Goal: Use online tool/utility: Utilize a website feature to perform a specific function

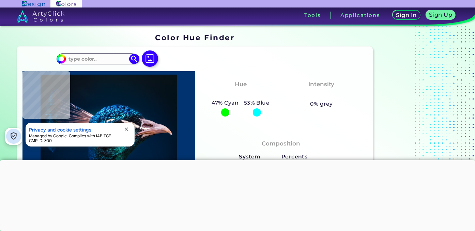
click at [235, 160] on div at bounding box center [237, 160] width 475 height 0
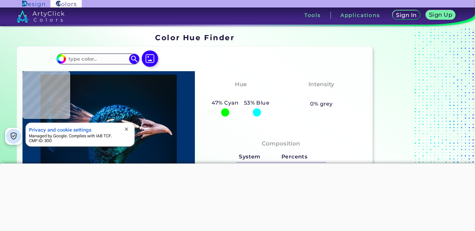
type input "#000000"
type input "#00152a"
type input "#00152A"
type input "#001832"
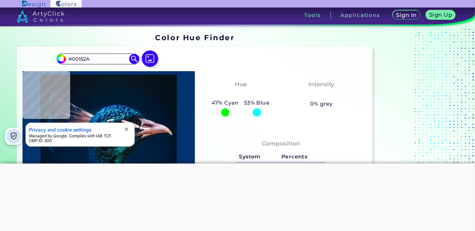
type input "#001832"
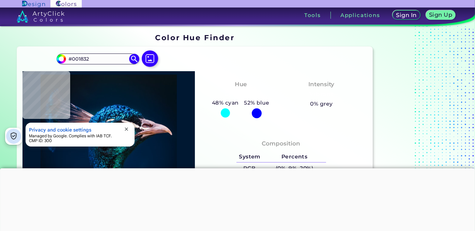
type input "#001d3b"
type input "#001D3B"
type input "#00203f"
type input "#00203F"
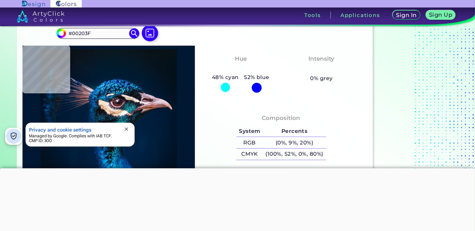
type input "#002041"
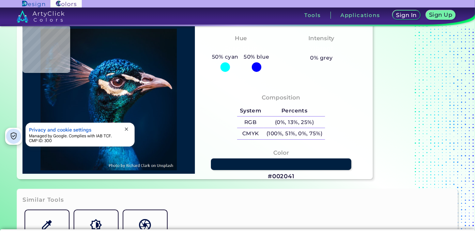
click at [128, 127] on span "close" at bounding box center [126, 129] width 5 height 5
type input "#002245"
type input "#012245"
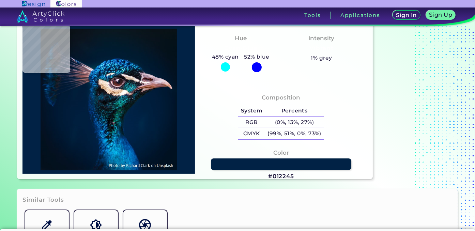
type input "#002144"
type input "#002142"
type input "#002041"
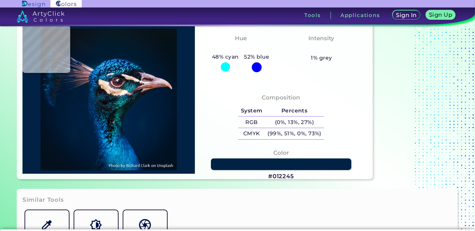
type input "#002041"
type input "#001f3e"
type input "#001F3E"
type input "#001d3b"
type input "#001D3B"
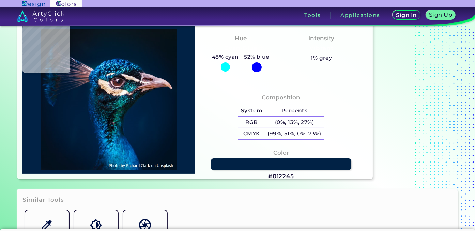
type input "#011c39"
type input "#011C39"
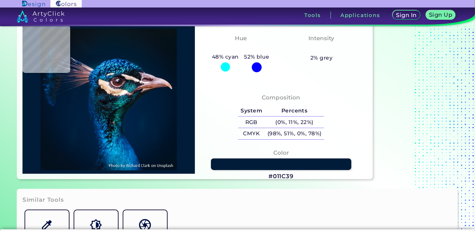
type input "#011c3a"
type input "#011C3A"
type input "#001d3b"
type input "#001D3B"
type input "#001f3e"
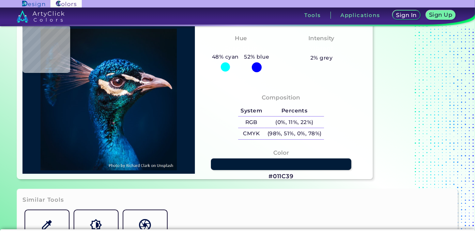
type input "#001F3E"
type input "#001d3b"
type input "#001D3B"
type input "#011c3a"
type input "#011C3A"
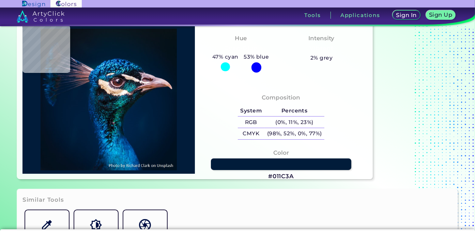
type input "#021d3a"
type input "#021D3A"
type input "#011c3a"
type input "#011C3A"
type input "#011c39"
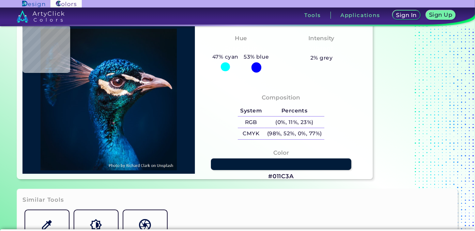
type input "#011C39"
type input "#021d3b"
type input "#021D3B"
type input "#011c3a"
type input "#011C3A"
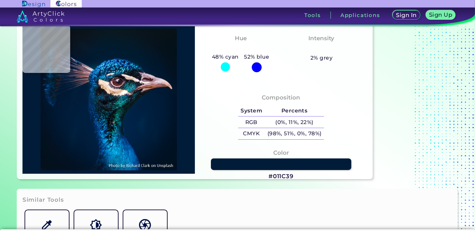
type input "#011c39"
type input "#011C39"
type input "#001b38"
type input "#001B38"
type input "#011c39"
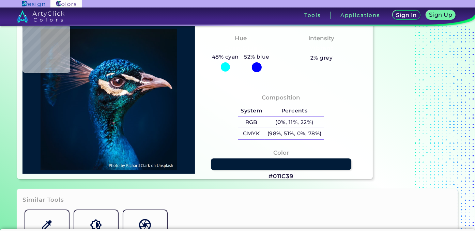
type input "#011C39"
type input "#011c39"
type input "#011C39"
type input "#011d36"
type input "#011D36"
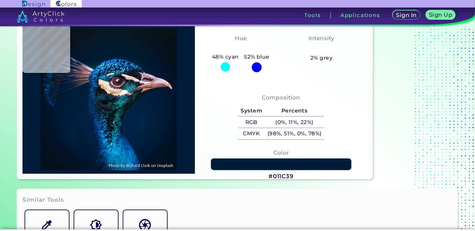
type input "#001a35"
type input "#001A35"
type input "#031a31"
type input "#031A31"
type input "#171b19"
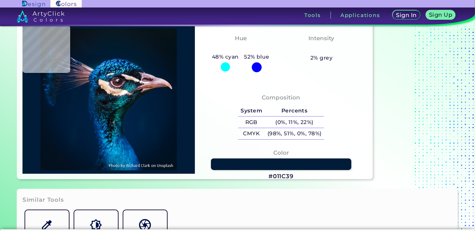
type input "#171B19"
type input "#161217"
type input "#1d161a"
type input "#1D161A"
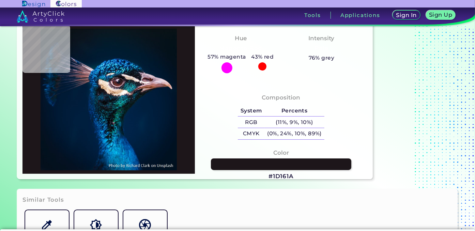
type input "#180b0c"
type input "#180B0C"
type input "#1f0e0d"
type input "#1F0E0D"
type input "#3f2423"
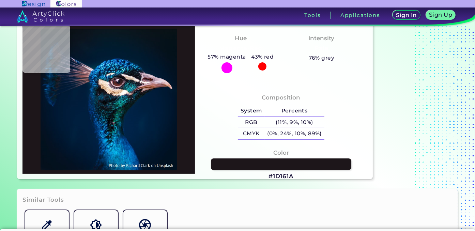
type input "#3F2423"
type input "#6b4946"
type input "#6B4946"
type input "#a07163"
type input "#A07163"
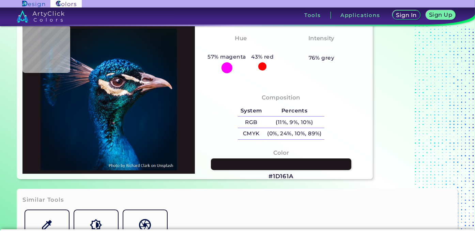
type input "#ae7e6d"
type input "#AE7E6D"
type input "#b8918b"
type input "#B8918B"
type input "#b18479"
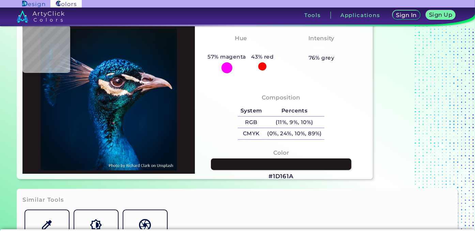
type input "#B18479"
type input "#a5796f"
type input "#A5796F"
type input "#a66f55"
type input "#A66F55"
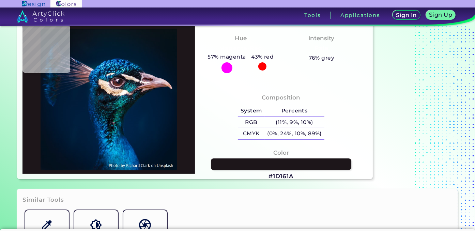
type input "#1b1522"
type input "#1B1522"
type input "#233950"
type input "#1f6064"
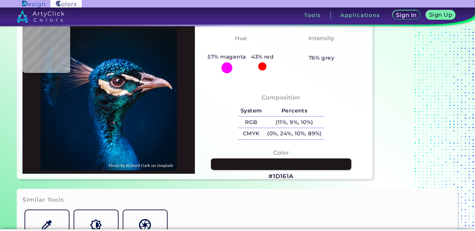
type input "#1F6064"
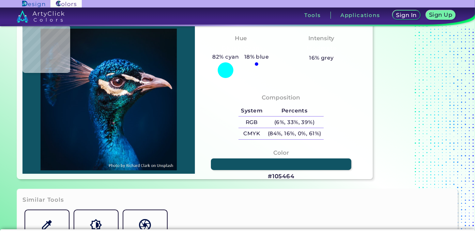
type input "#105464"
type input "#154e59"
type input "#154E59"
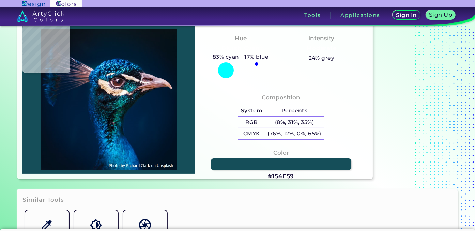
type input "#437278"
type input "#9cd6e0"
type input "#9CD6E0"
type input "#157786"
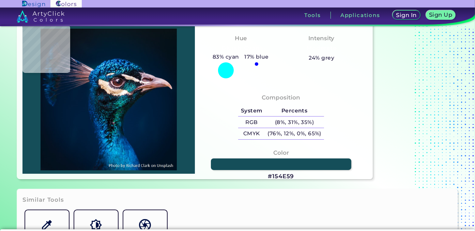
type input "#157786"
type input "#14798f"
type input "#14798F"
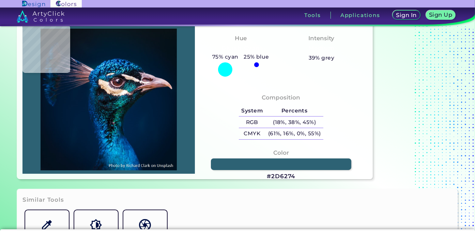
type input "#2d6274"
type input "#2D6274"
type input "#062e3e"
type input "#062E3E"
type input "#624c59"
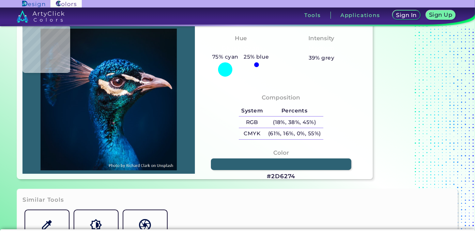
type input "#624C59"
type input "#a06e77"
type input "#A06E77"
type input "#9e99a8"
type input "#9E99A8"
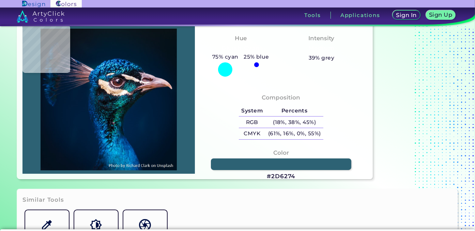
type input "#271b27"
type input "#271B27"
type input "#0c0f16"
type input "#0C0F16"
type input "#090c1f"
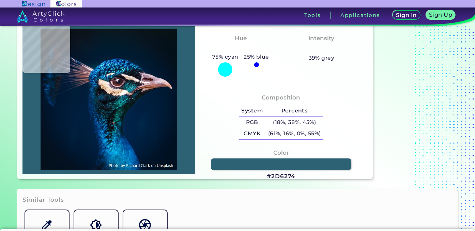
type input "#090C1F"
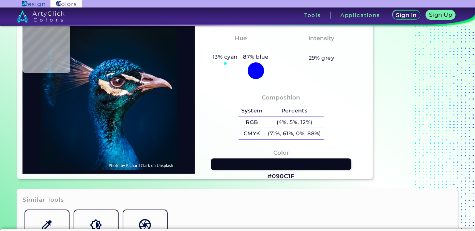
type input "#0e101b"
type input "#0E101B"
type input "#101018"
type input "#1c1a25"
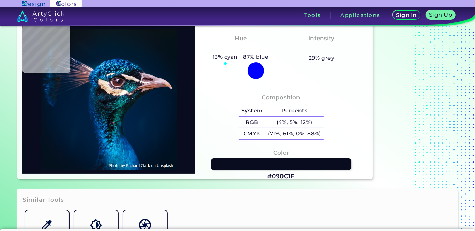
type input "#1C1A25"
type input "#18111e"
type input "#18111E"
type input "#3c303d"
type input "#3C303D"
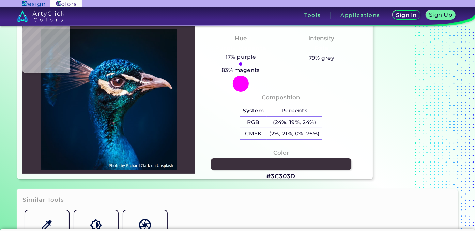
type input "#4b2e31"
type input "#4B2E31"
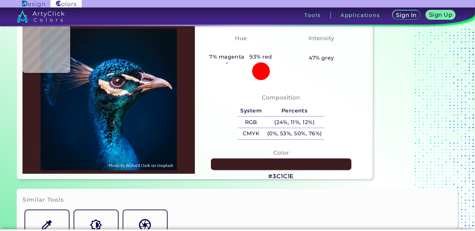
type input "#3c1c1e"
type input "#3C1C1E"
type input "#643537"
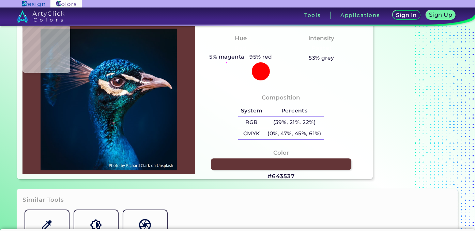
type input "#3c1c1e"
type input "#3C1C1E"
type input "#643537"
type input "#92656b"
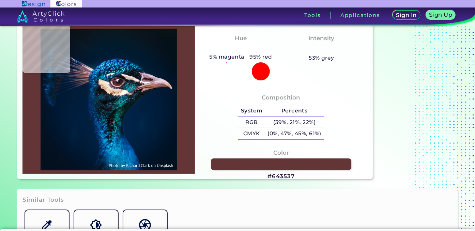
type input "#92656B"
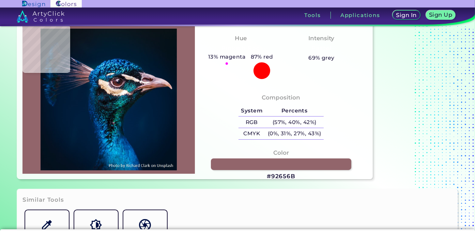
type input "#7c6467"
type input "#7C6467"
type input "#6a5d68"
type input "#6A5D68"
type input "#44485a"
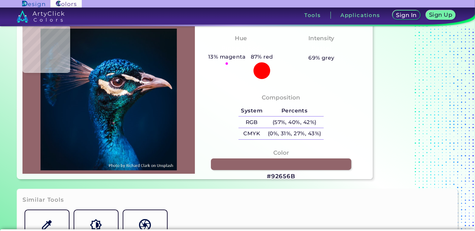
type input "#44485A"
type input "#235260"
type input "#1a5a65"
type input "#1A5A65"
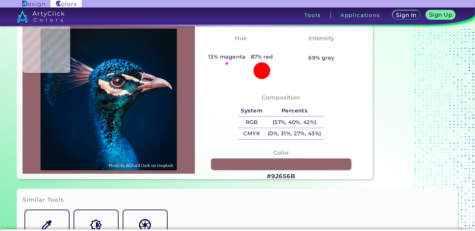
type input "#127481"
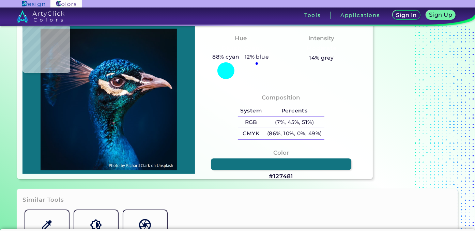
type input "#055d77"
type input "#055D77"
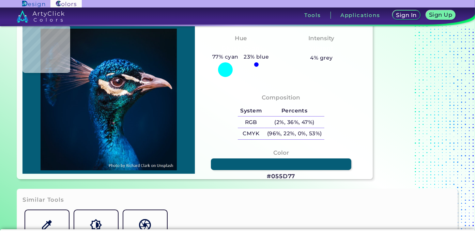
type input "#12677c"
type input "#12677C"
type input "#197a89"
type input "#197A89"
type input "#138c92"
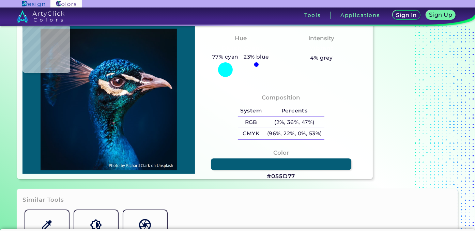
type input "#138C92"
type input "#2ec1ca"
type input "#2EC1CA"
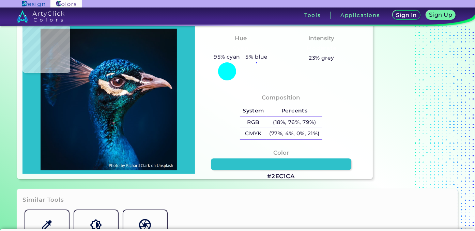
type input "#006778"
type input "#32c5c2"
type input "#32C5C2"
type input "#26aea5"
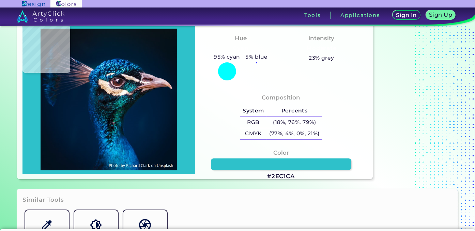
type input "#26AEA5"
type input "#209891"
type input "#036b6c"
type input "#036B6C"
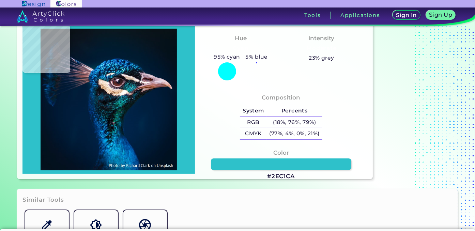
type input "#13626c"
type input "#13626C"
type input "#054554"
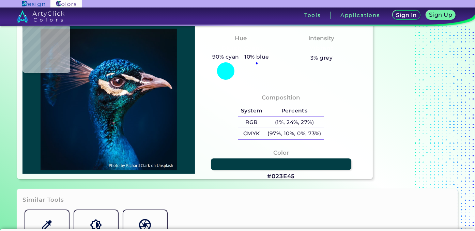
type input "#023e45"
type input "#023E45"
type input "#328a97"
type input "#328A97"
type input "#003f4e"
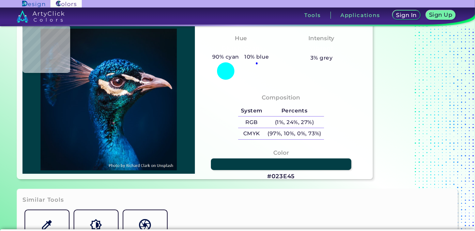
type input "#003F4E"
type input "#0a5a6f"
type input "#0A5A6F"
type input "#093947"
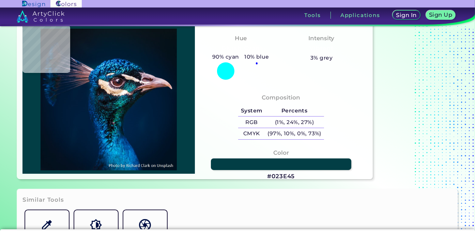
type input "#01252c"
type input "#01252C"
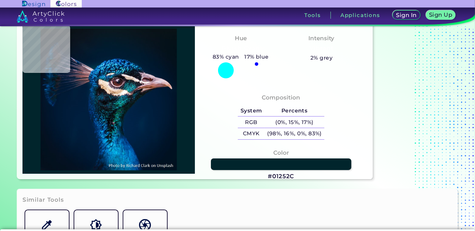
type input "#0b1c2f"
type input "#0B1C2F"
type input "#01232f"
type input "#01232F"
type input "#106372"
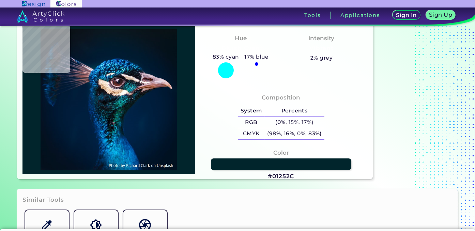
type input "#106372"
type input "#0a4e61"
type input "#0A4E61"
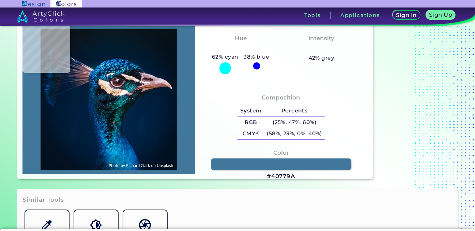
click at [126, 165] on img at bounding box center [109, 100] width 166 height 142
click at [97, 147] on img at bounding box center [109, 100] width 166 height 142
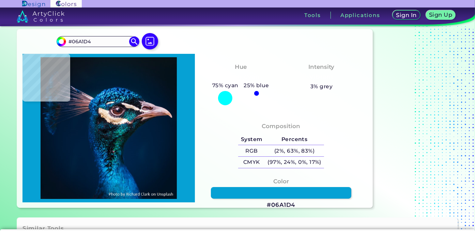
scroll to position [0, 0]
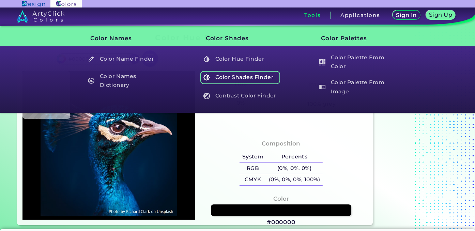
click at [248, 84] on h5 "Color Shades Finder" at bounding box center [241, 77] width 80 height 13
